Goal: Complete application form: Complete application form

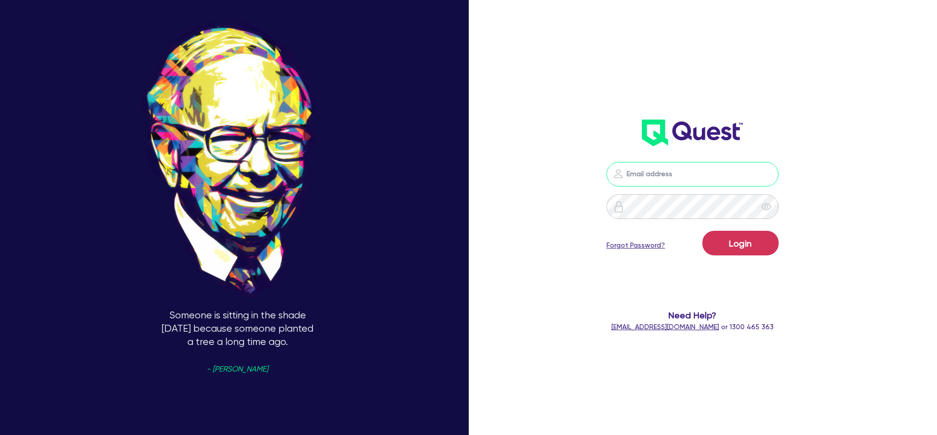
type input "[PERSON_NAME][EMAIL_ADDRESS][PERSON_NAME][DOMAIN_NAME]"
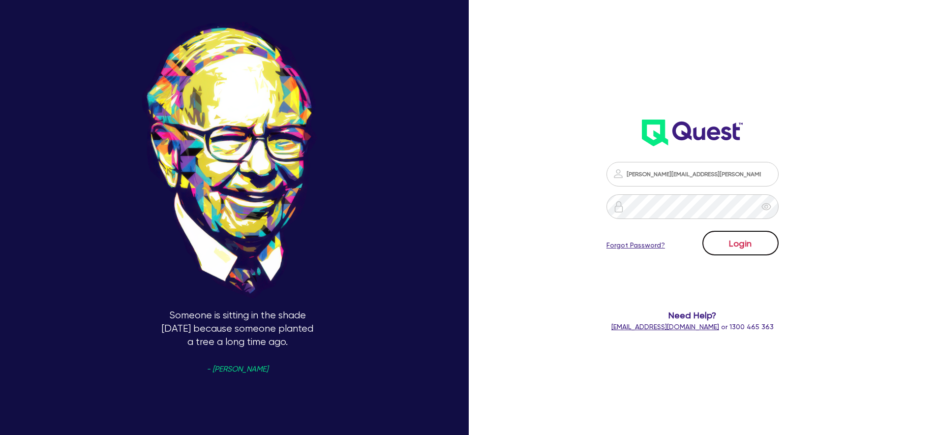
drag, startPoint x: 712, startPoint y: 240, endPoint x: 741, endPoint y: 240, distance: 29.0
click at [712, 240] on button "Login" at bounding box center [741, 243] width 76 height 25
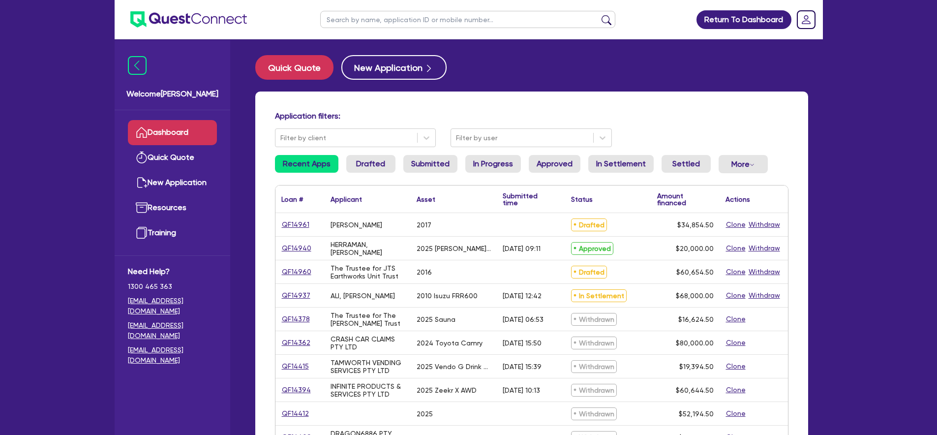
click at [420, 20] on input "text" at bounding box center [467, 19] width 295 height 17
type input "14463"
click at [599, 15] on button "submit" at bounding box center [607, 22] width 16 height 14
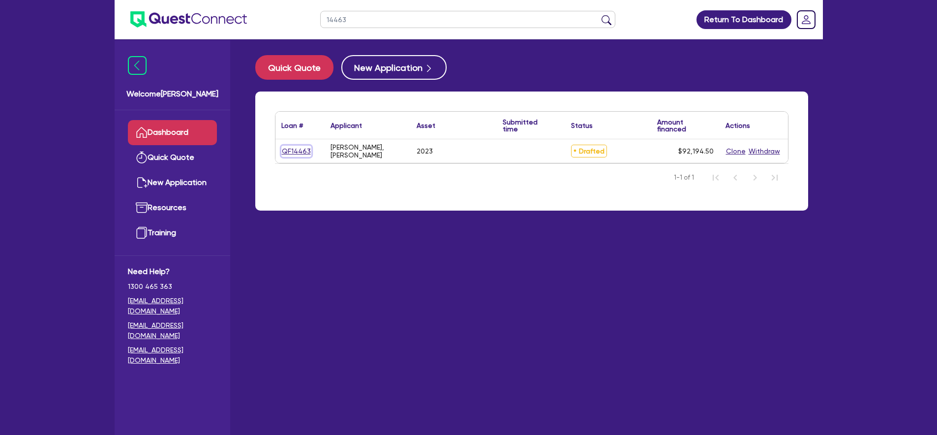
click at [303, 151] on link "QF14463" at bounding box center [296, 151] width 30 height 11
select select "CARS_AND_LIGHT_TRUCKS"
select select "PASSENGER_VEHICLES"
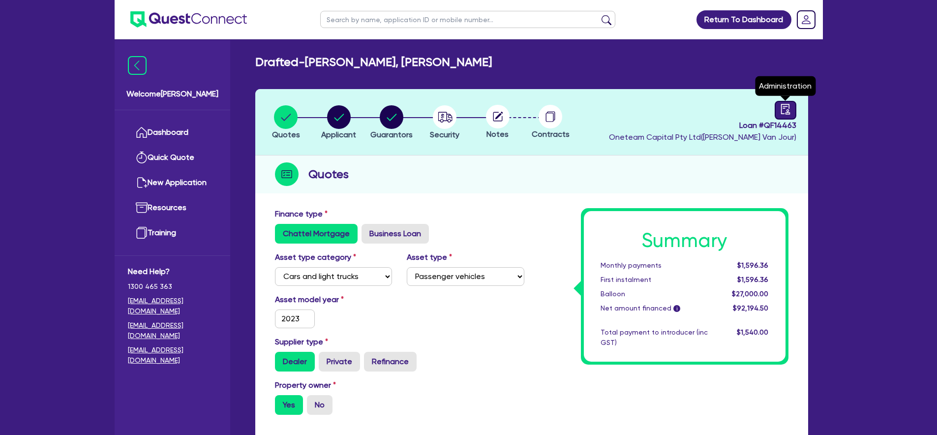
click at [781, 104] on icon "audit" at bounding box center [785, 109] width 11 height 11
select select "DRAFTED_NEW"
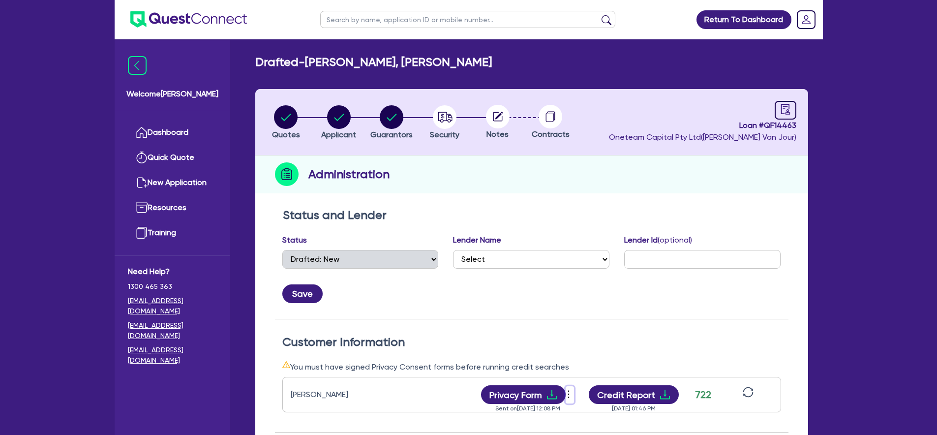
click at [571, 390] on icon "more" at bounding box center [569, 394] width 10 height 15
click at [595, 387] on link "View log" at bounding box center [622, 387] width 94 height 14
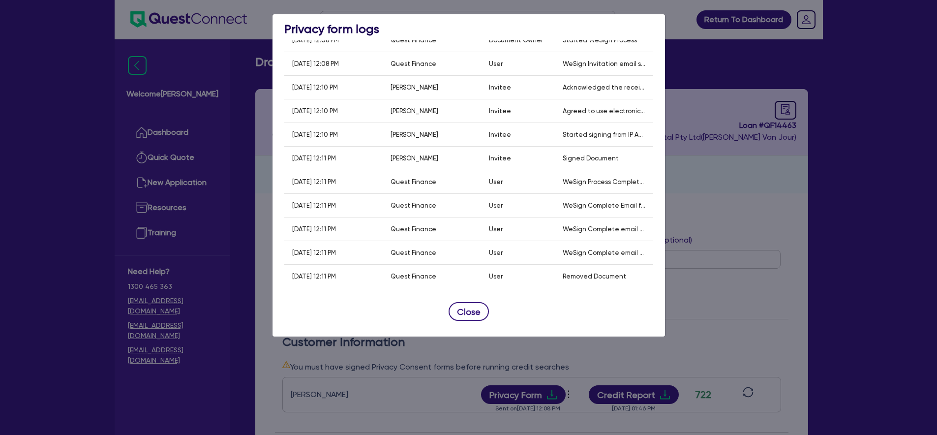
scroll to position [61, 0]
click at [469, 310] on button "Close" at bounding box center [469, 311] width 40 height 19
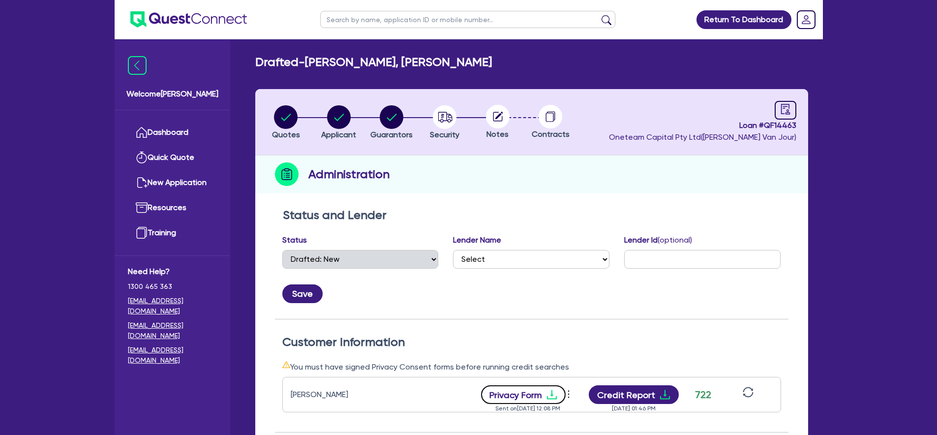
click at [519, 394] on button "Privacy Form" at bounding box center [523, 394] width 85 height 19
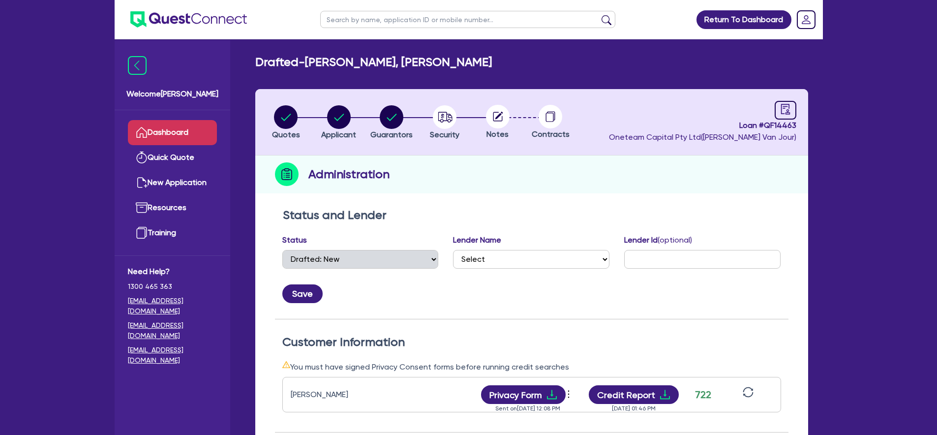
click at [174, 132] on link "Dashboard" at bounding box center [172, 132] width 89 height 25
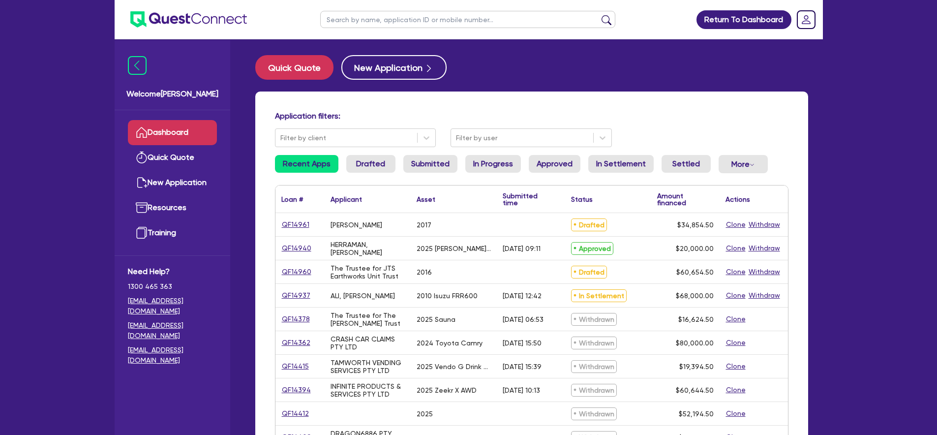
click at [415, 26] on ul at bounding box center [467, 19] width 315 height 39
click at [417, 22] on input "text" at bounding box center [467, 19] width 295 height 17
type input "14643"
click at [599, 15] on button "submit" at bounding box center [607, 22] width 16 height 14
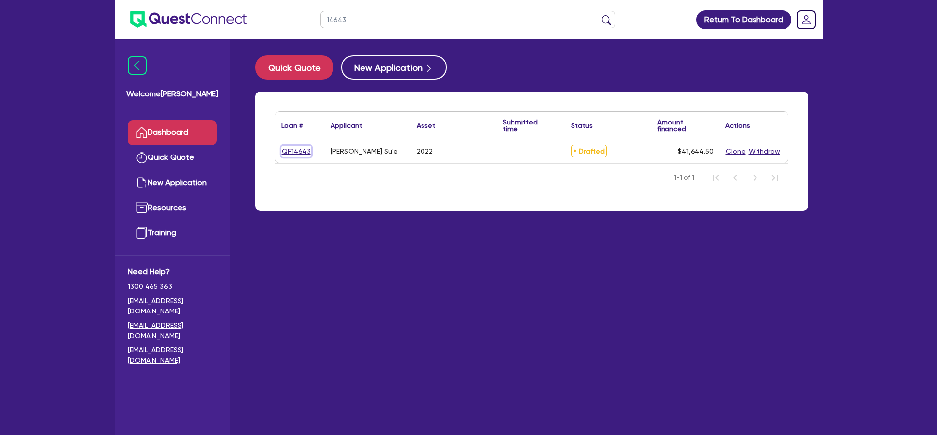
click at [298, 151] on link "QF14643" at bounding box center [296, 151] width 30 height 11
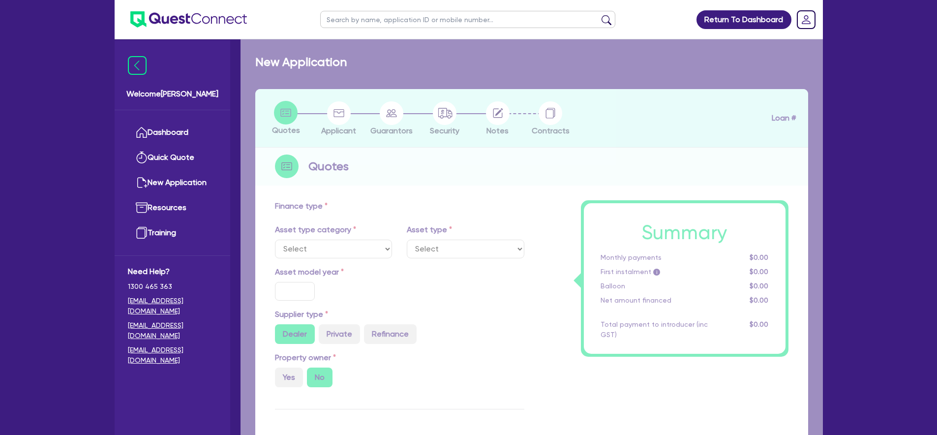
select select "CARS_AND_LIGHT_TRUCKS"
type input "2022"
type input "40,000"
type input "4"
type input "1,665.78"
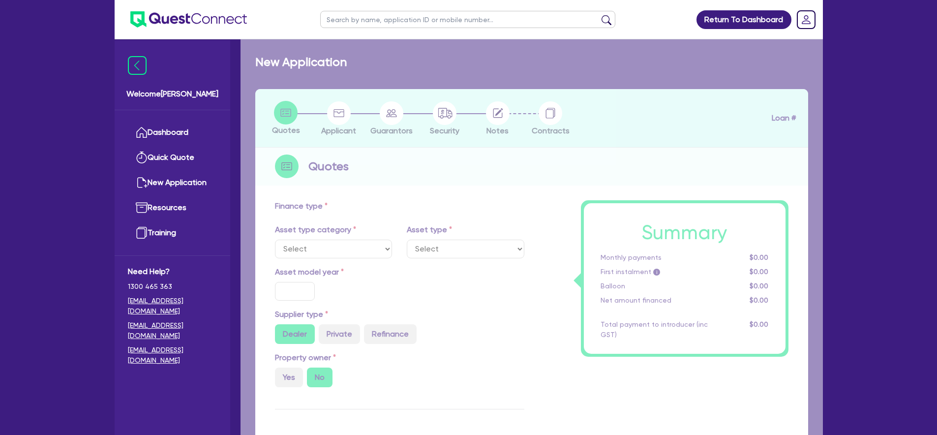
type input "17"
type input "900"
select select "PASSENGER_VEHICLES"
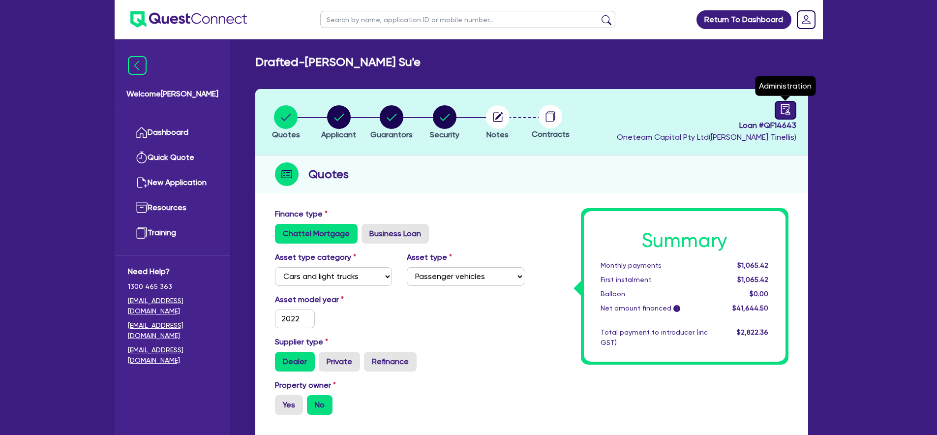
click at [786, 112] on icon "audit" at bounding box center [785, 109] width 11 height 11
select select "DRAFTED_NEW"
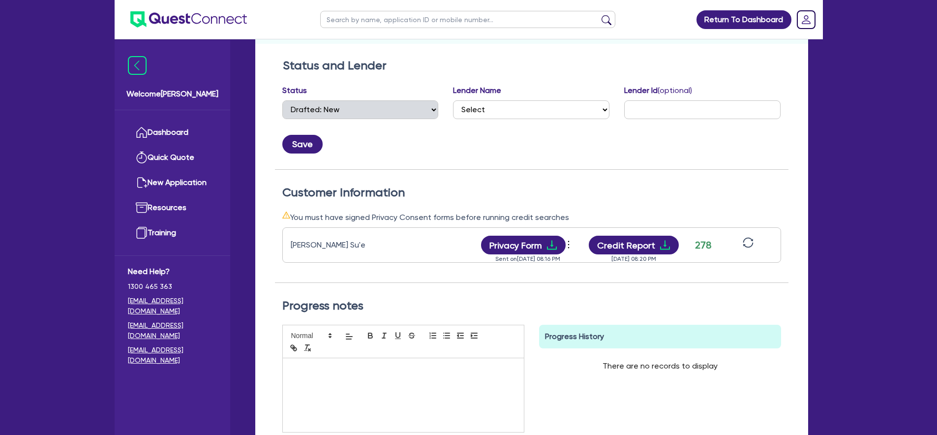
scroll to position [158, 0]
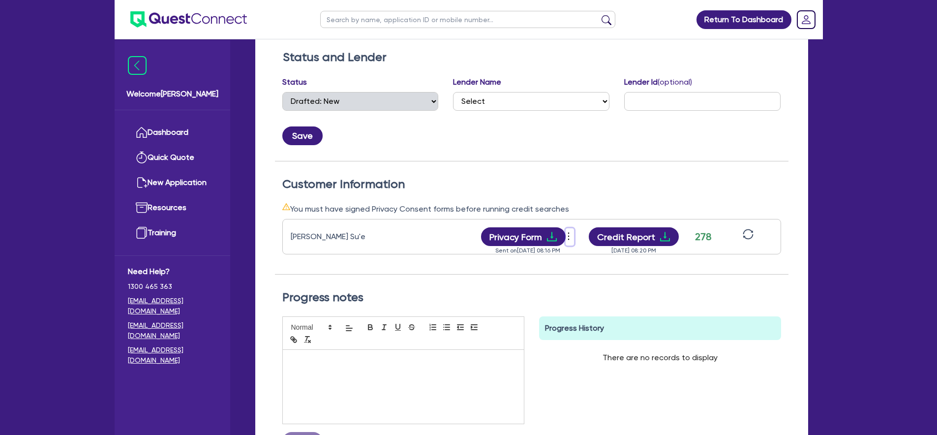
click at [570, 239] on icon "more" at bounding box center [569, 236] width 10 height 15
click at [597, 228] on link "View log" at bounding box center [622, 229] width 94 height 14
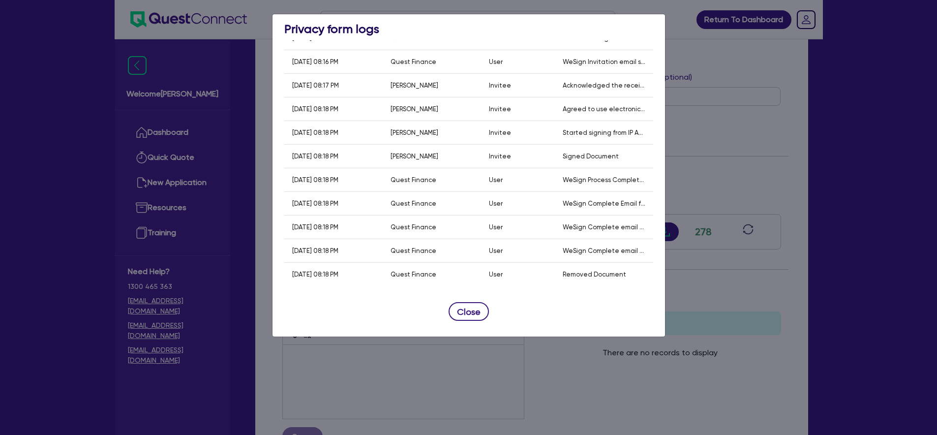
scroll to position [163, 0]
click at [455, 307] on button "Close" at bounding box center [469, 311] width 40 height 19
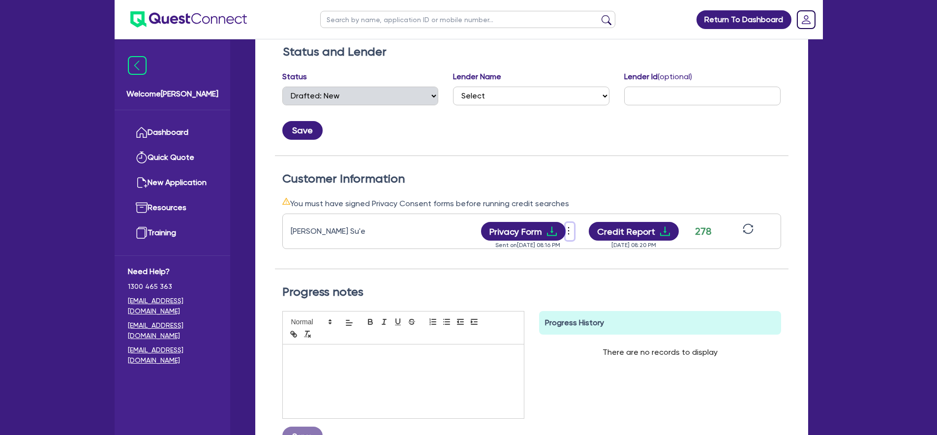
click at [570, 230] on icon "more" at bounding box center [569, 230] width 10 height 15
click at [605, 220] on link "View log" at bounding box center [622, 224] width 94 height 14
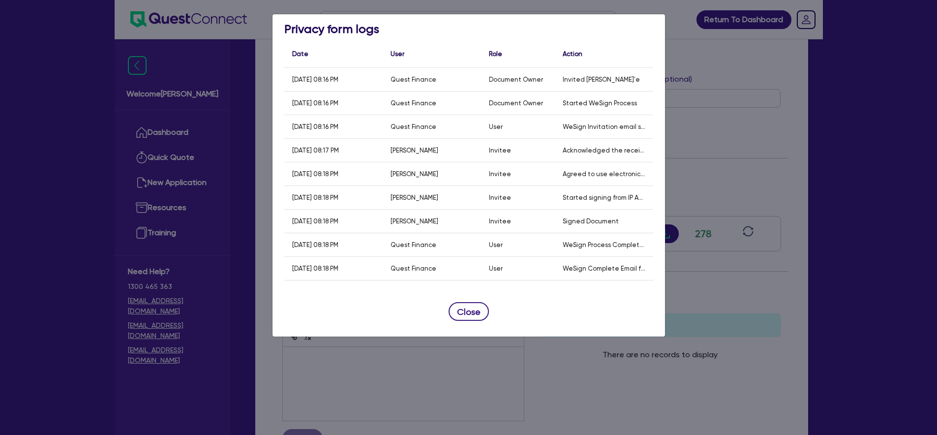
scroll to position [152, 0]
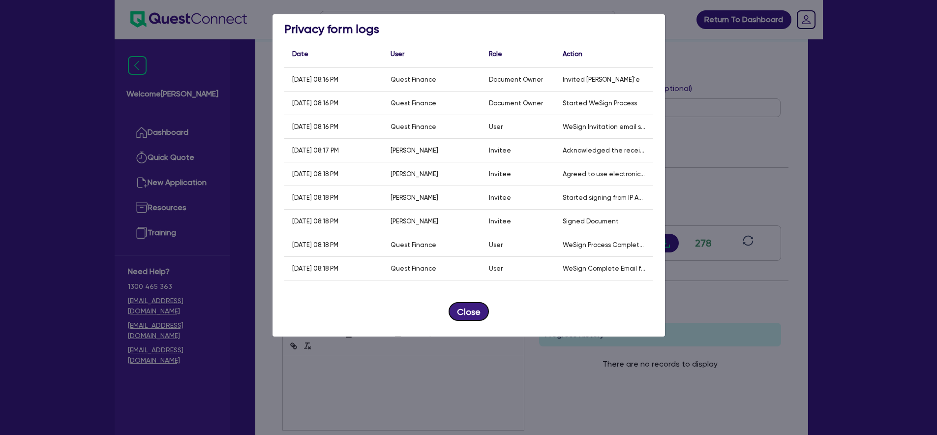
click at [452, 309] on button "Close" at bounding box center [469, 311] width 40 height 19
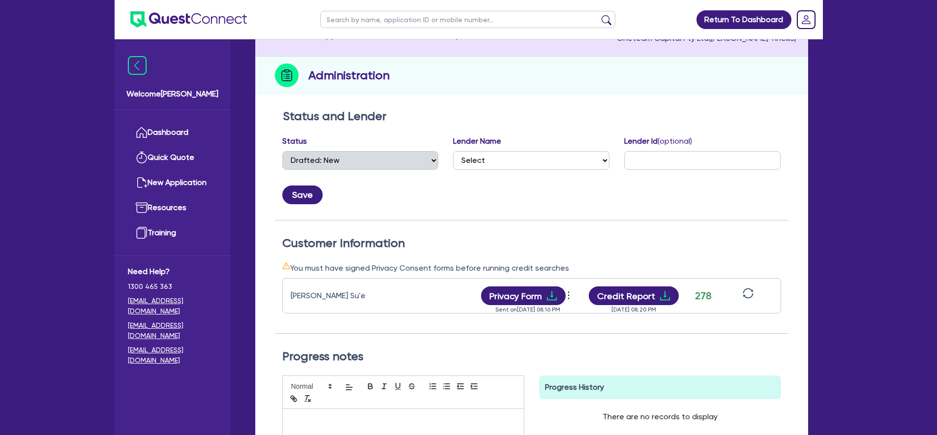
scroll to position [0, 0]
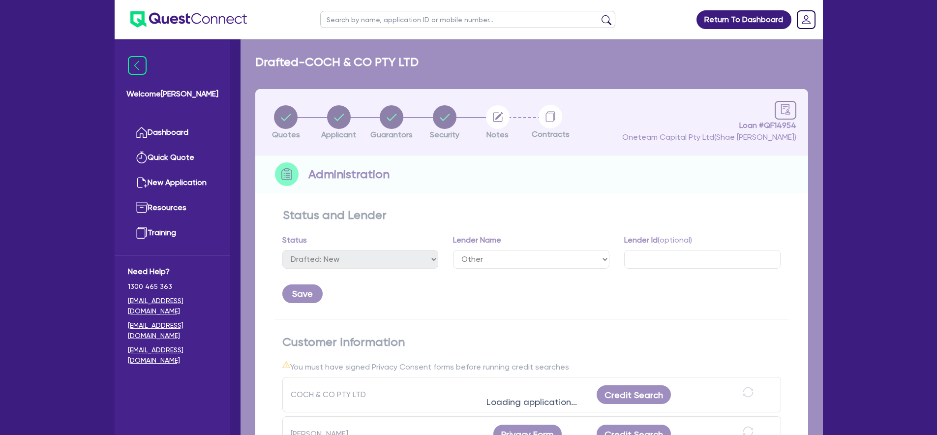
select select "DRAFTED_NEW"
select select "Other"
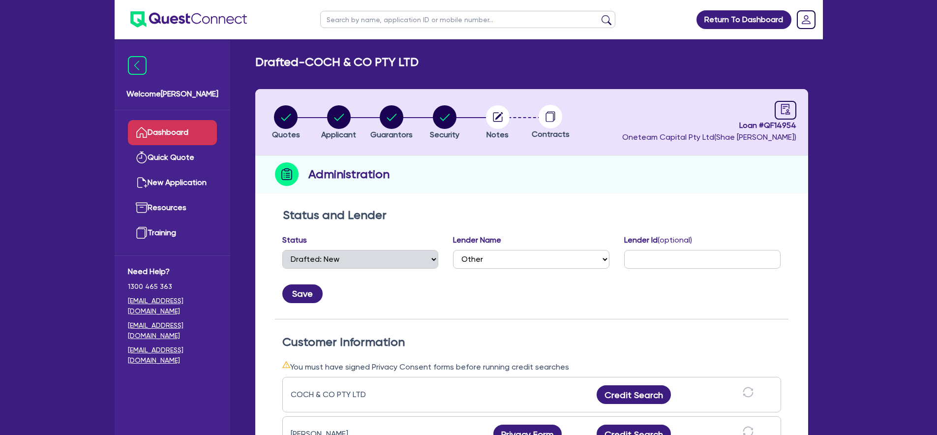
click at [186, 134] on link "Dashboard" at bounding box center [172, 132] width 89 height 25
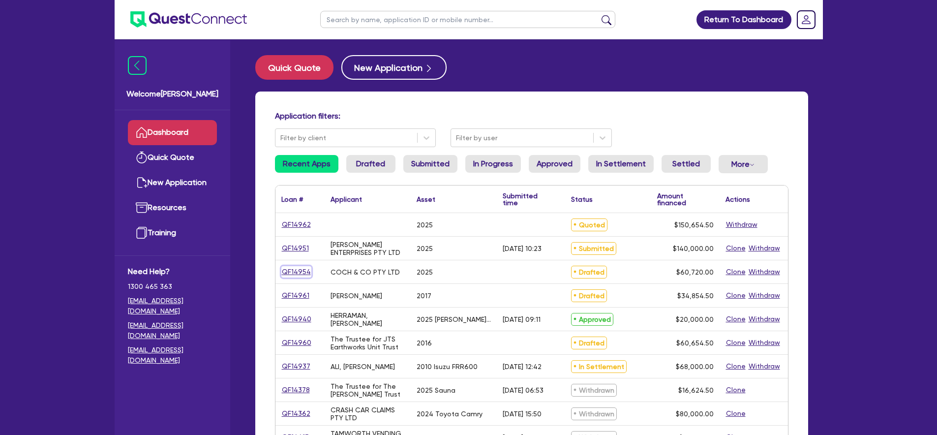
click at [296, 268] on link "QF14954" at bounding box center [296, 271] width 30 height 11
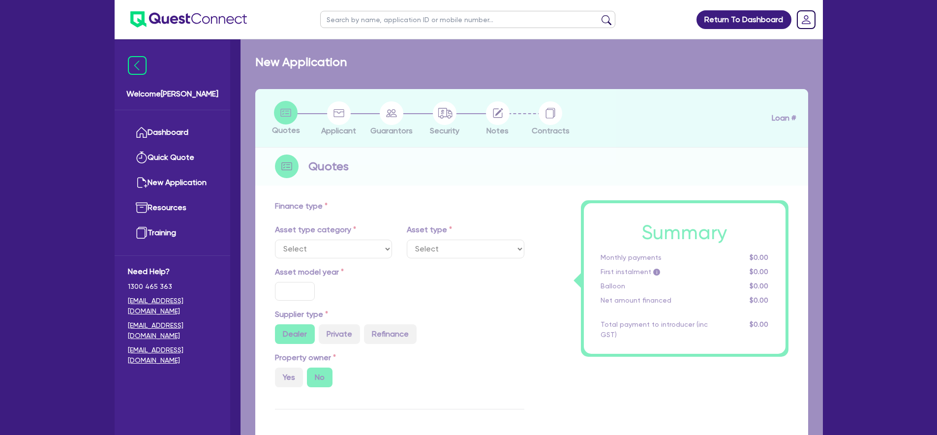
select select "TERTIARY_ASSETS"
type input "2025"
radio input "true"
type input "75,900"
type input "15,180"
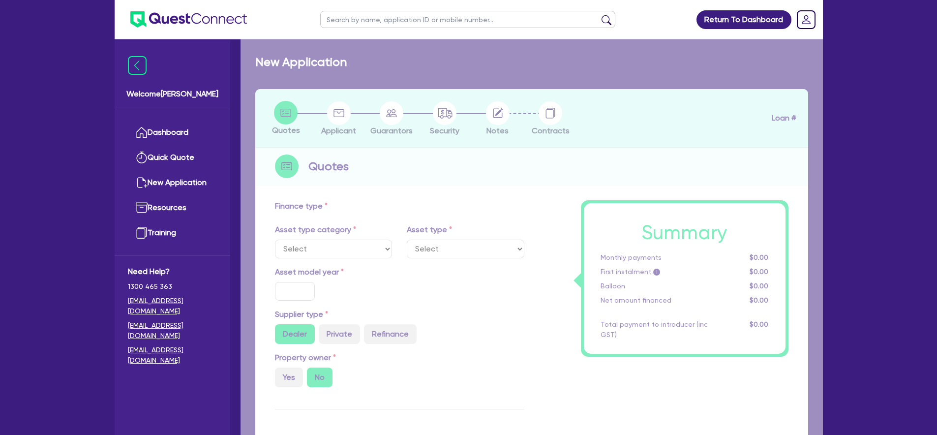
type input "5"
type input "3,036"
type input "10.5"
select select "BEAUTY_EQUIPMENT"
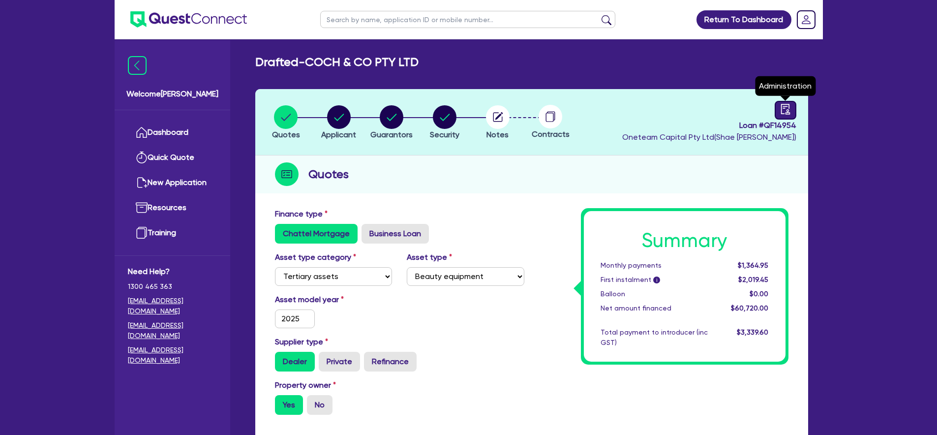
click at [790, 101] on link at bounding box center [786, 110] width 22 height 19
select select "DRAFTED_NEW"
select select "Other"
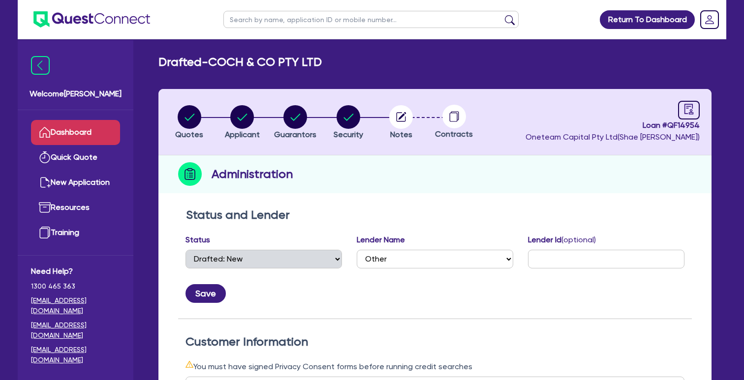
click at [60, 131] on link "Dashboard" at bounding box center [75, 132] width 89 height 25
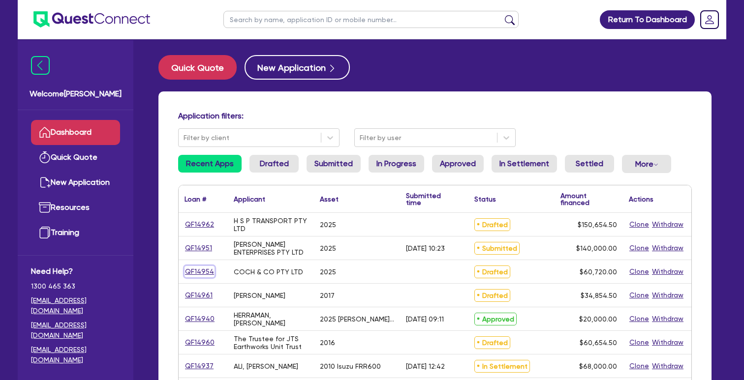
click at [196, 269] on link "QF14954" at bounding box center [199, 271] width 30 height 11
select select "TERTIARY_ASSETS"
select select "BEAUTY_EQUIPMENT"
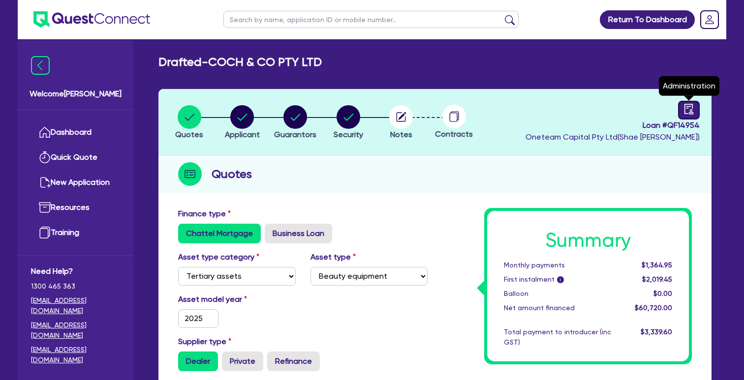
click at [690, 105] on icon "audit" at bounding box center [688, 109] width 11 height 11
select select "DRAFTED_NEW"
select select "Other"
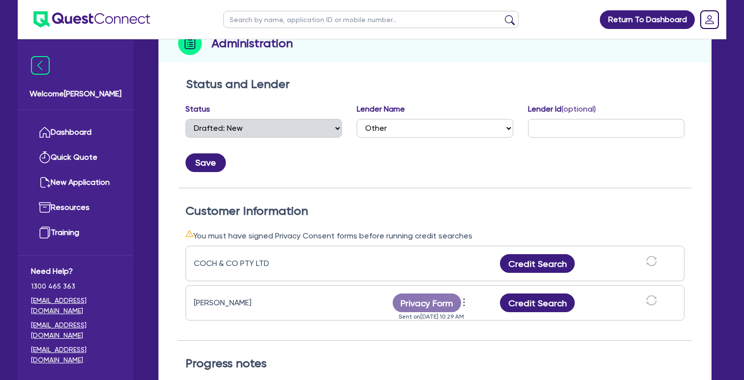
scroll to position [146, 0]
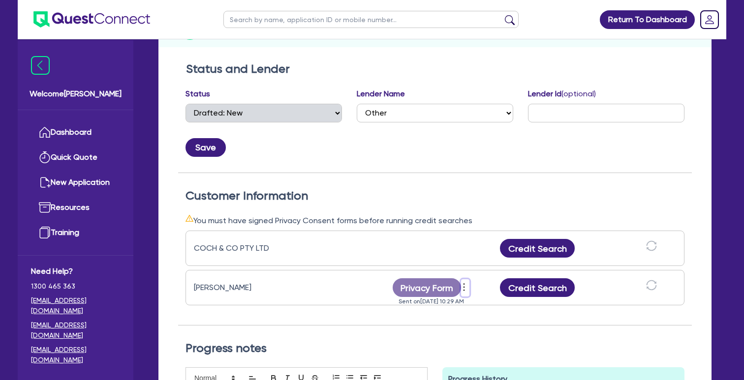
click at [466, 290] on icon "more" at bounding box center [464, 287] width 10 height 15
click at [484, 272] on link "View log" at bounding box center [517, 274] width 94 height 14
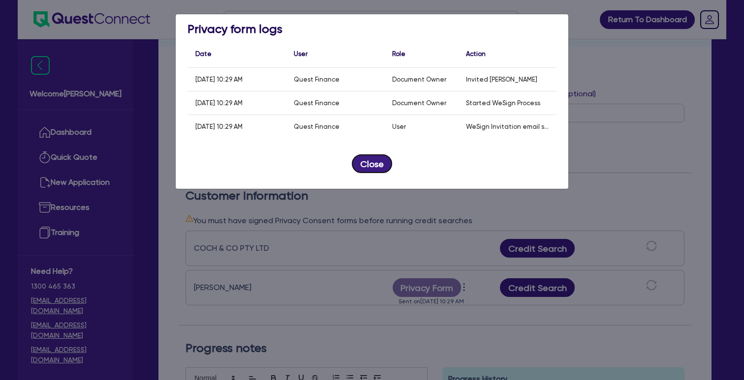
click at [386, 165] on button "Close" at bounding box center [372, 163] width 40 height 19
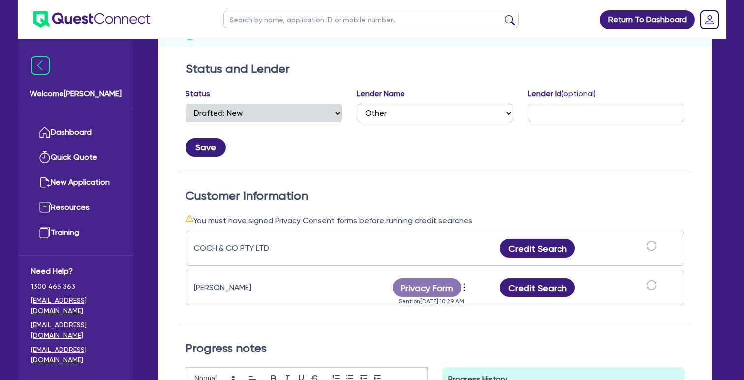
click at [511, 178] on div "Customer Information You must have signed Privacy Consent forms before running …" at bounding box center [435, 249] width 514 height 153
